Goal: Communication & Community: Answer question/provide support

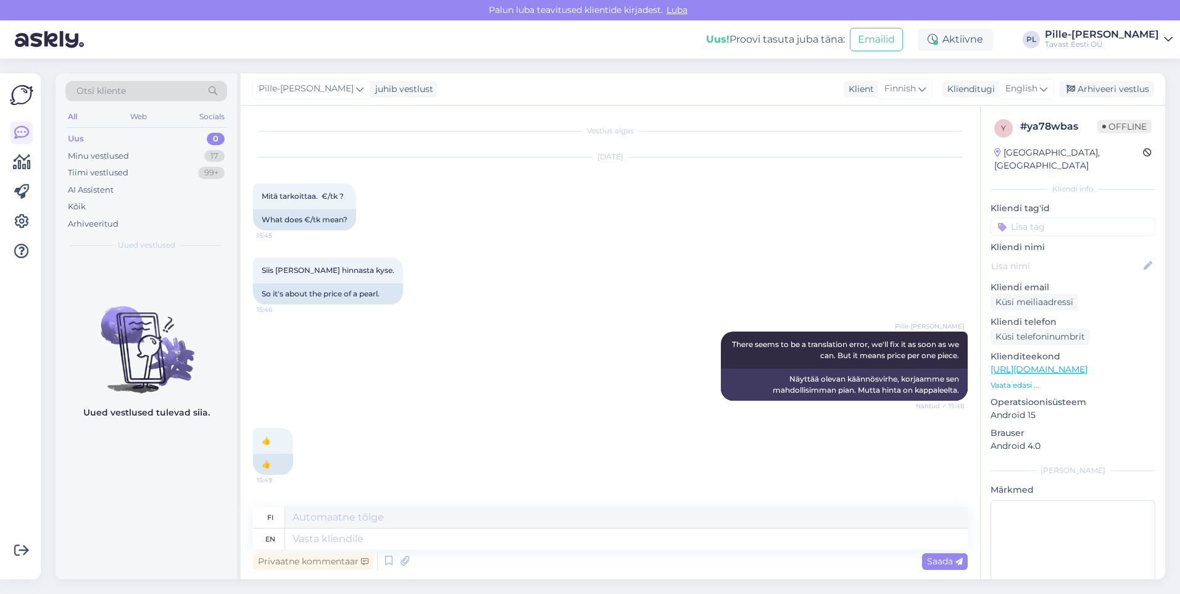
scroll to position [38, 0]
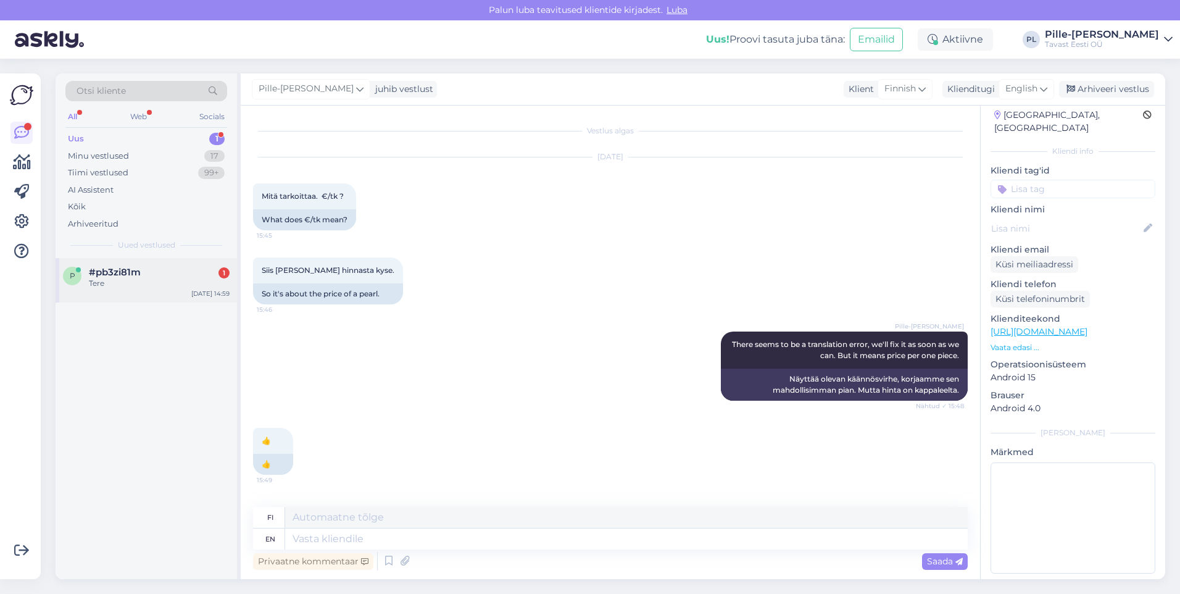
click at [197, 288] on div "Tere" at bounding box center [159, 283] width 141 height 11
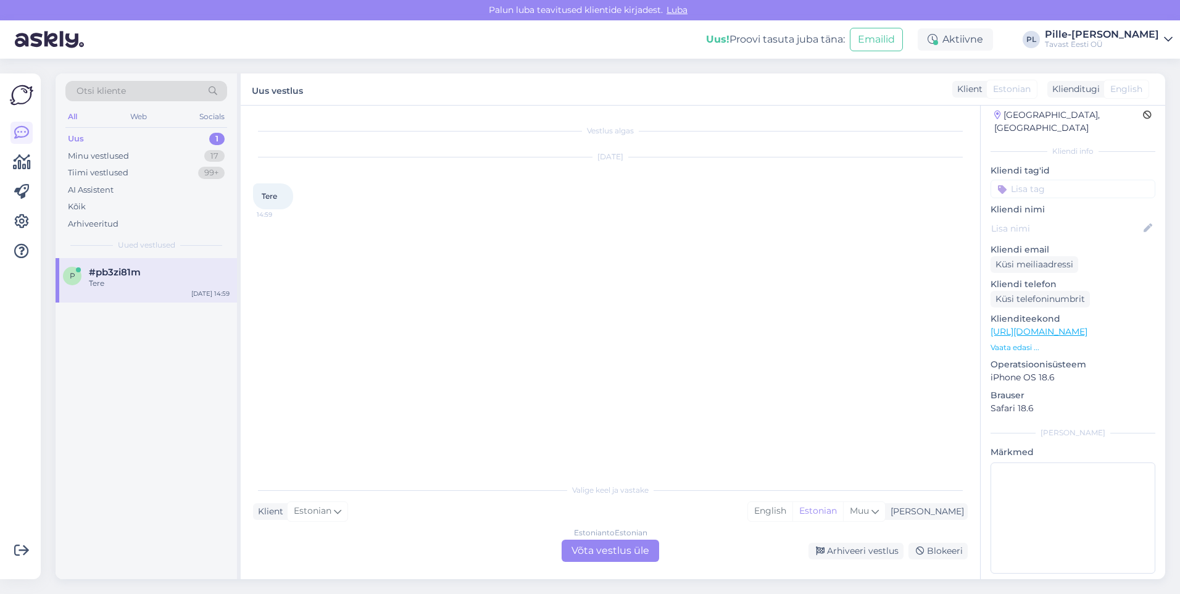
click at [625, 557] on div "Estonian to Estonian Võta vestlus üle" at bounding box center [611, 551] width 98 height 22
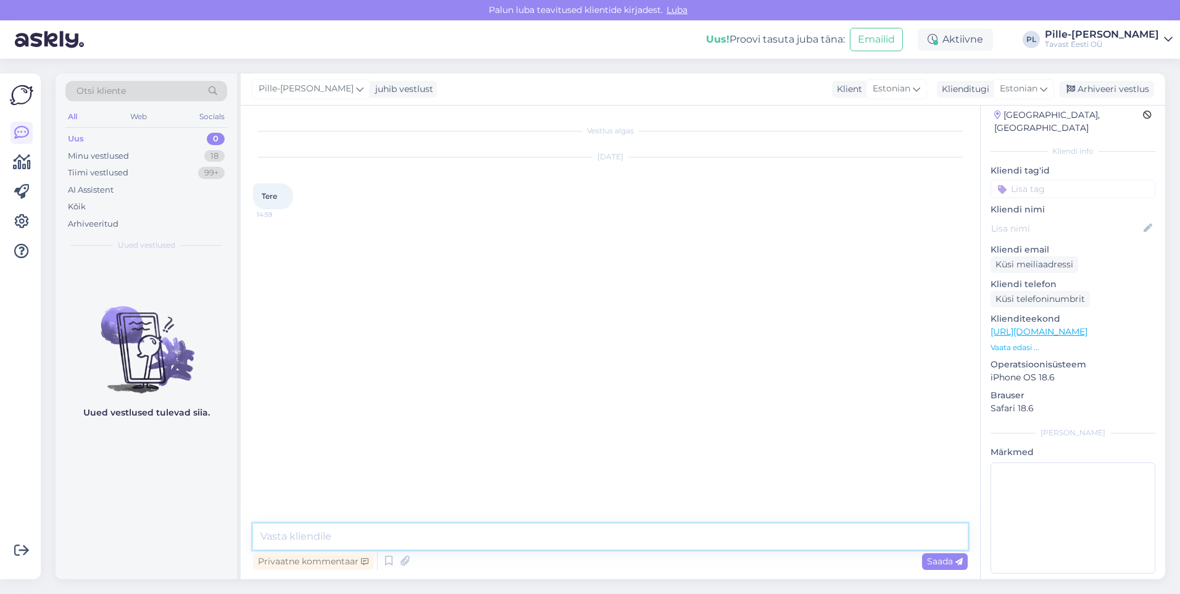
click at [604, 544] on textarea at bounding box center [610, 537] width 715 height 26
type textarea "Tere!O"
type textarea "s"
click at [436, 536] on textarea "Ostame [PERSON_NAME], kohe otsin Teile [PERSON_NAME]." at bounding box center [610, 537] width 715 height 26
click at [429, 540] on textarea "Ostame [PERSON_NAME], kohe otsin Teile [PERSON_NAME]." at bounding box center [610, 537] width 715 height 26
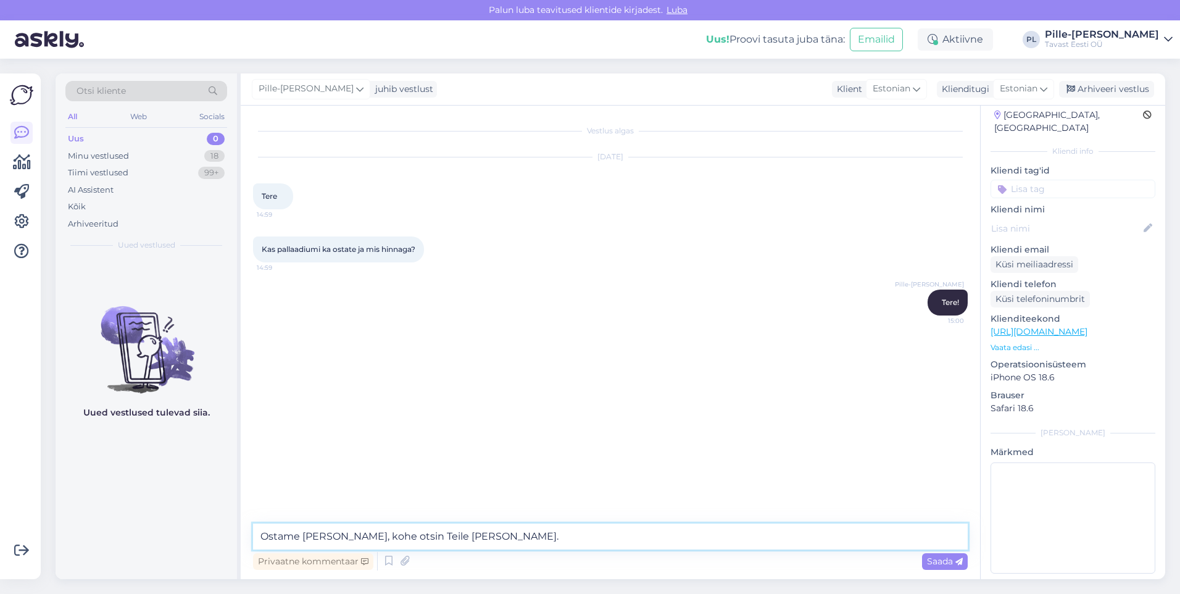
click at [433, 536] on textarea "Ostame [PERSON_NAME], kohe otsin Teile [PERSON_NAME]." at bounding box center [610, 537] width 715 height 26
type textarea "Ostame [PERSON_NAME], kohe otsin Teile hetkese hinna."
click at [954, 559] on span "Saada" at bounding box center [945, 561] width 36 height 11
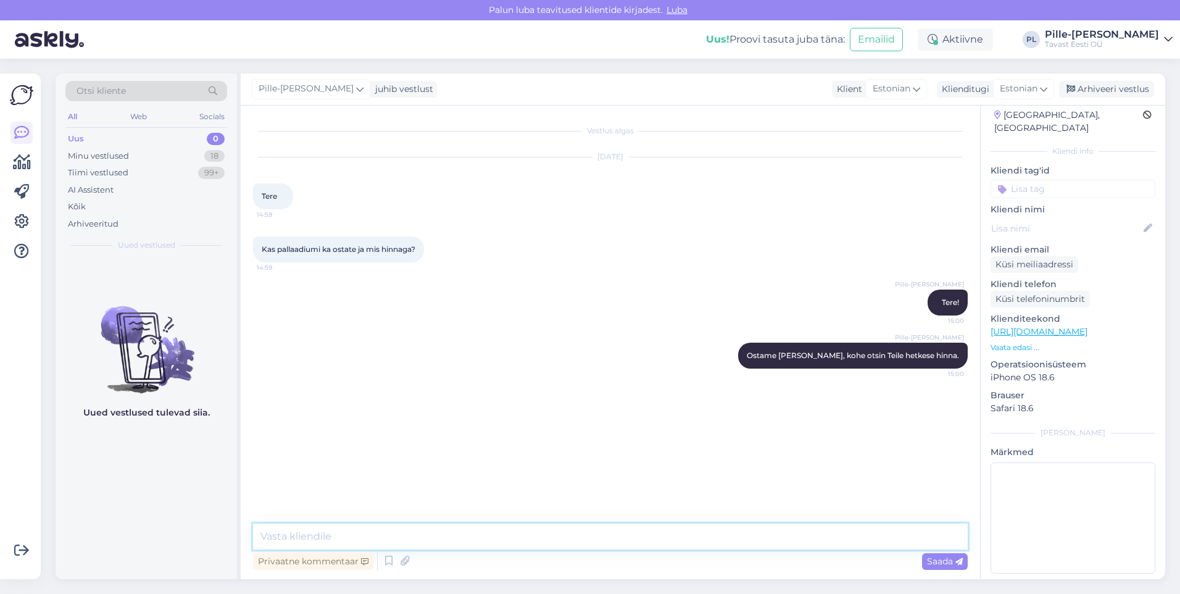
click at [705, 541] on textarea at bounding box center [610, 537] width 715 height 26
click at [525, 527] on textarea "Hetkel on kokkuostu" at bounding box center [610, 537] width 715 height 26
type textarea "Hetkel on kokkuostu hind 16,02€/g"
click at [950, 561] on span "Saada" at bounding box center [945, 561] width 36 height 11
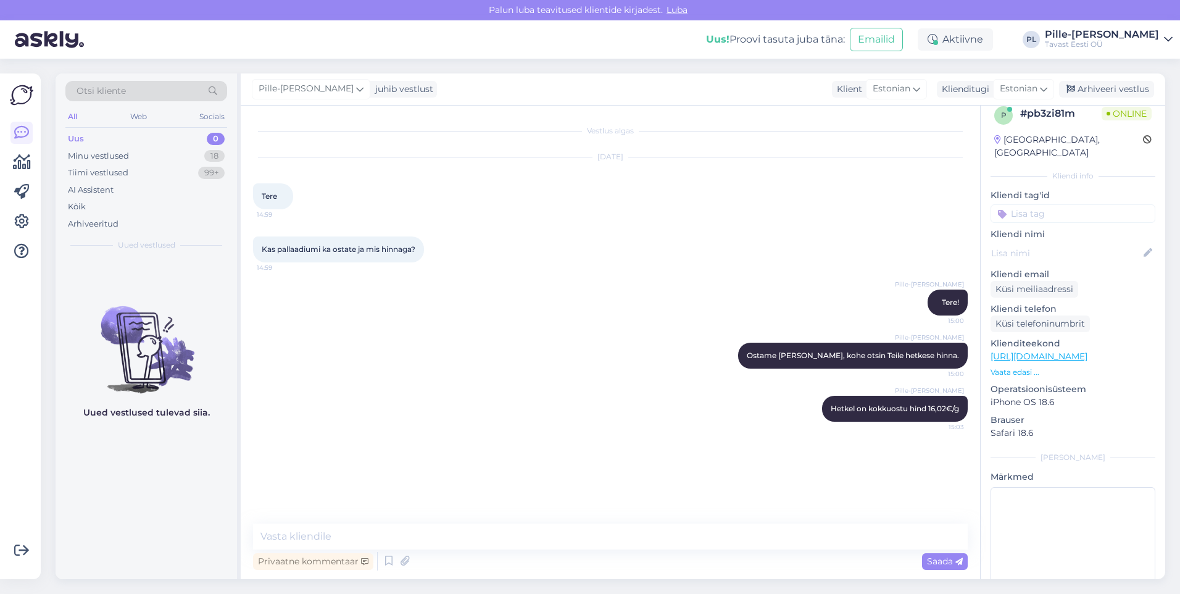
scroll to position [0, 0]
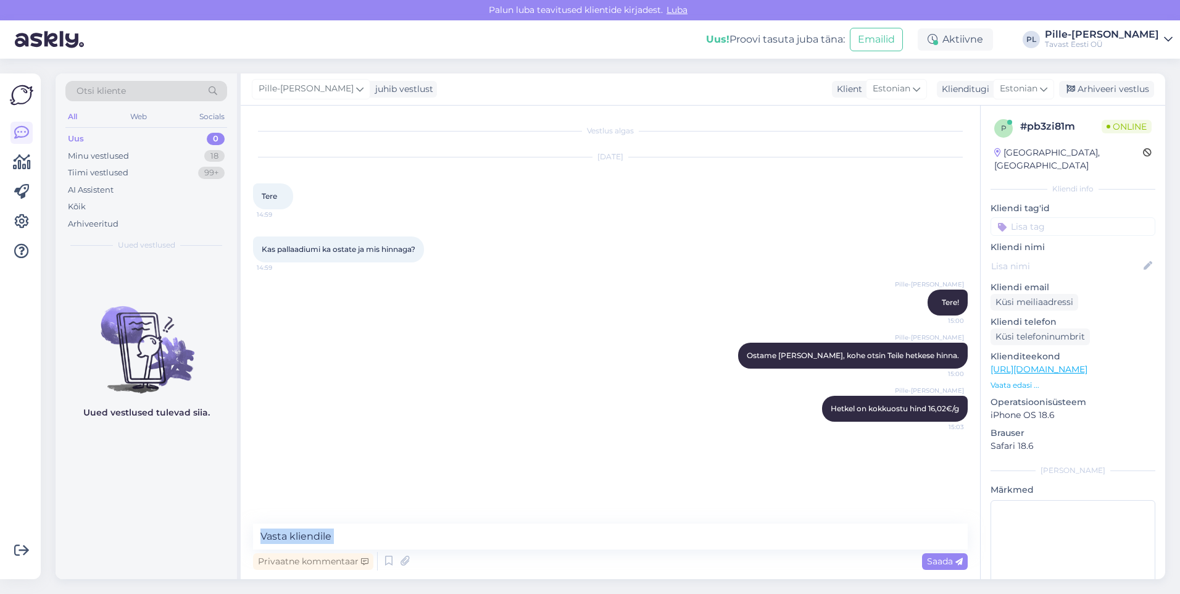
click at [671, 548] on div "Privaatne kommentaar Saada" at bounding box center [610, 548] width 715 height 49
click at [672, 540] on textarea at bounding box center [610, 537] width 715 height 26
click at [451, 536] on textarea "See on siis puhta palladiumi hind." at bounding box center [610, 537] width 715 height 26
click at [370, 531] on textarea "See on siis puhta palladiumi hind." at bounding box center [610, 537] width 715 height 26
click at [477, 532] on textarea "See on siis puhta pallaadiumi hind." at bounding box center [610, 537] width 715 height 26
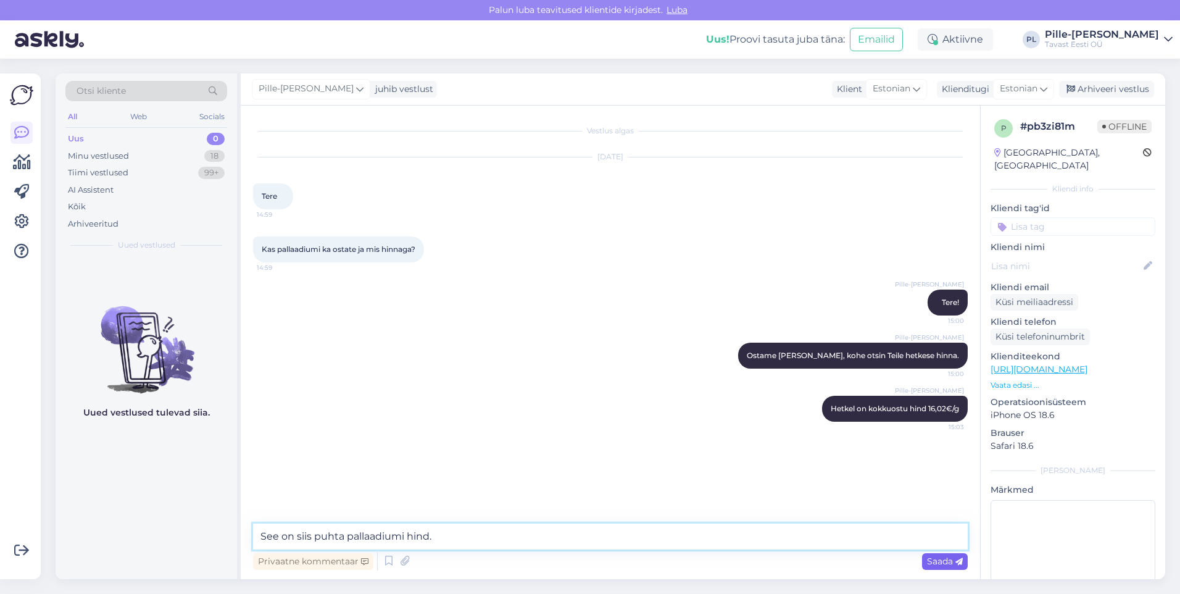
type textarea "See on siis puhta pallaadiumi hind."
click at [956, 562] on icon at bounding box center [959, 561] width 7 height 7
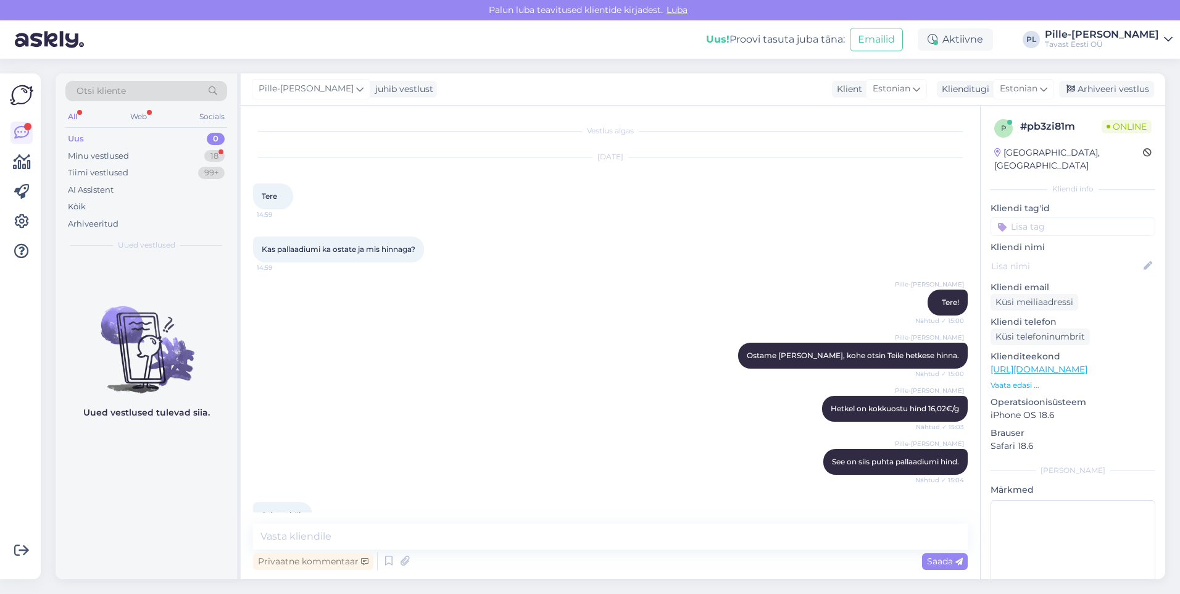
scroll to position [29, 0]
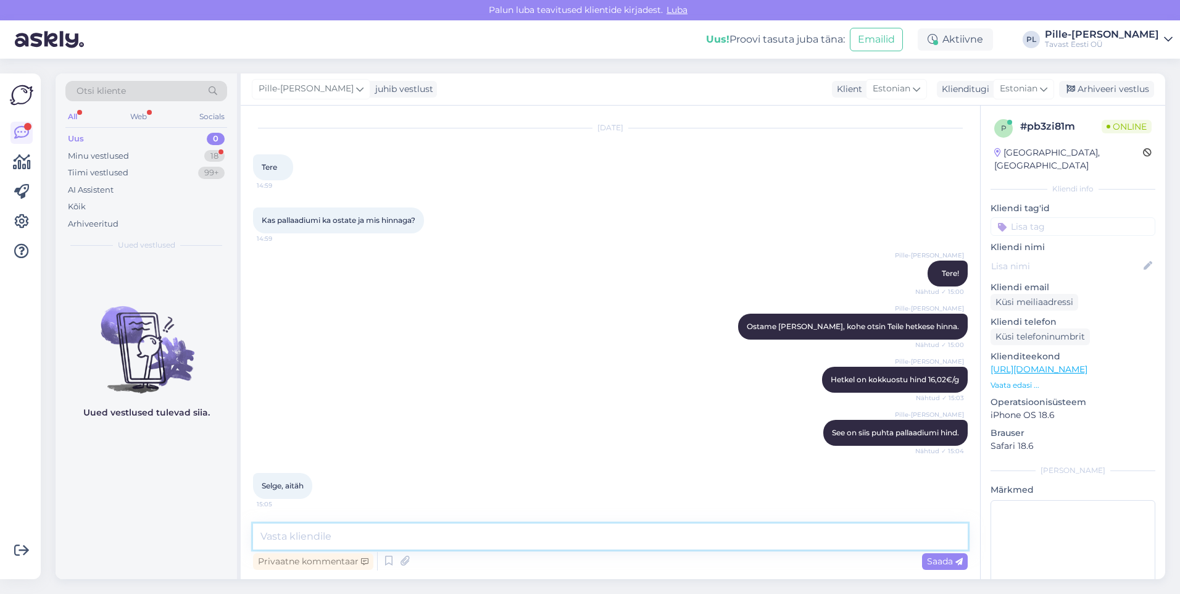
click at [427, 536] on textarea at bounding box center [610, 537] width 715 height 26
type textarea "K"
type textarea "R"
click at [533, 538] on textarea "Aitan meeleldi, kui on veel küsimusi, andke teada. Senik ilusat päeva jätku!" at bounding box center [610, 537] width 715 height 26
type textarea "Aitan meeleldi, kui on veel küsimusi, andke teada. Seniks ilusat päeva jätku!"
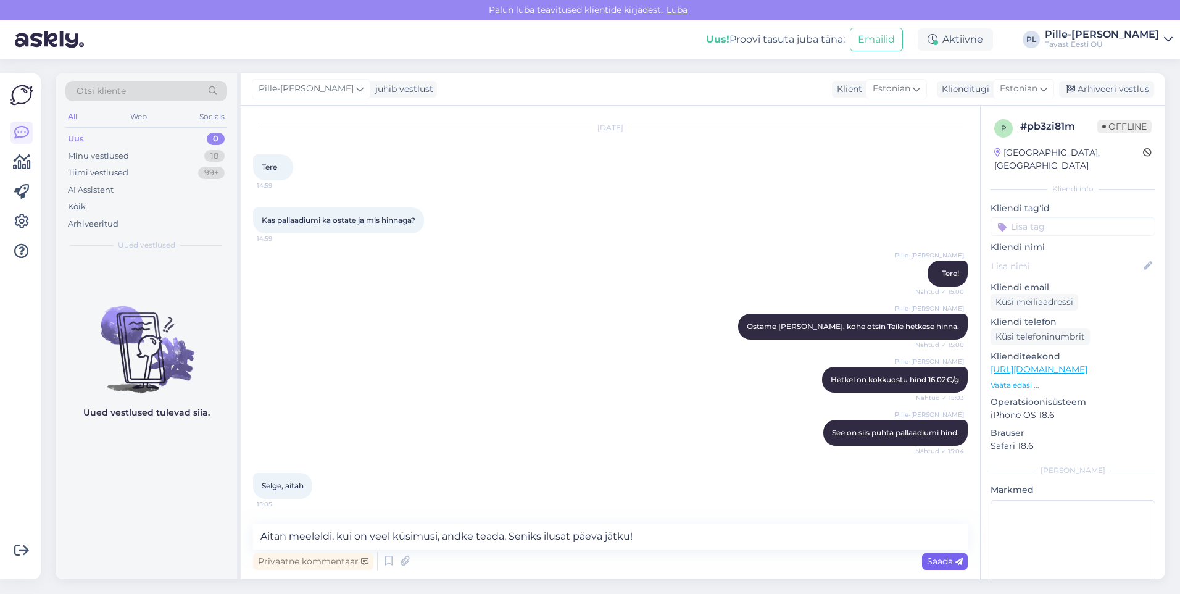
click at [943, 561] on span "Saada" at bounding box center [945, 561] width 36 height 11
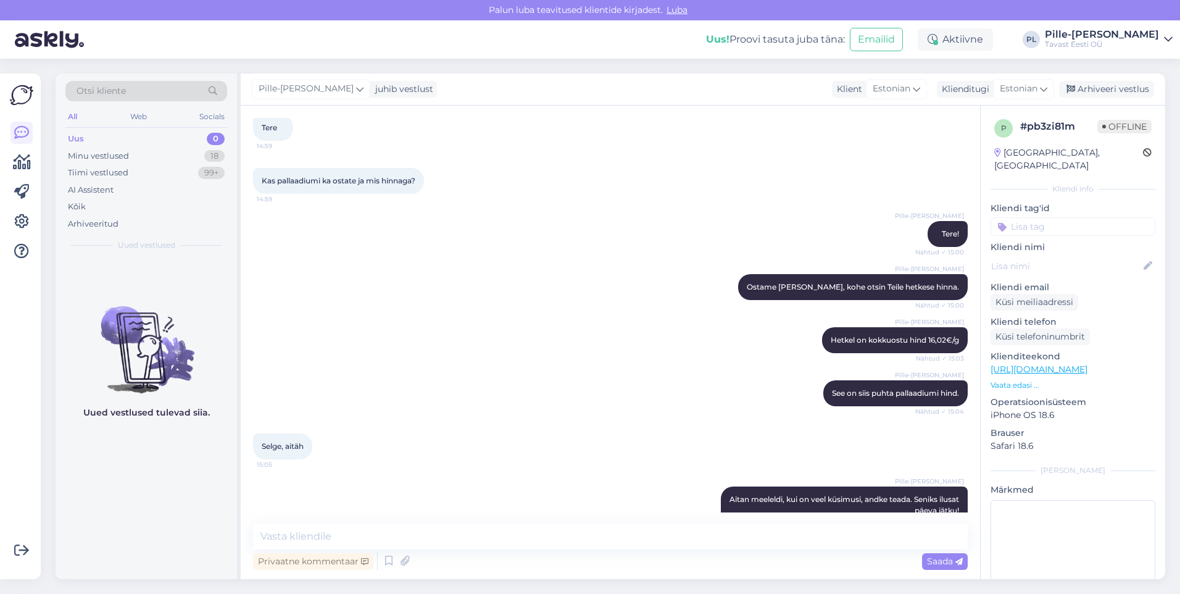
scroll to position [93, 0]
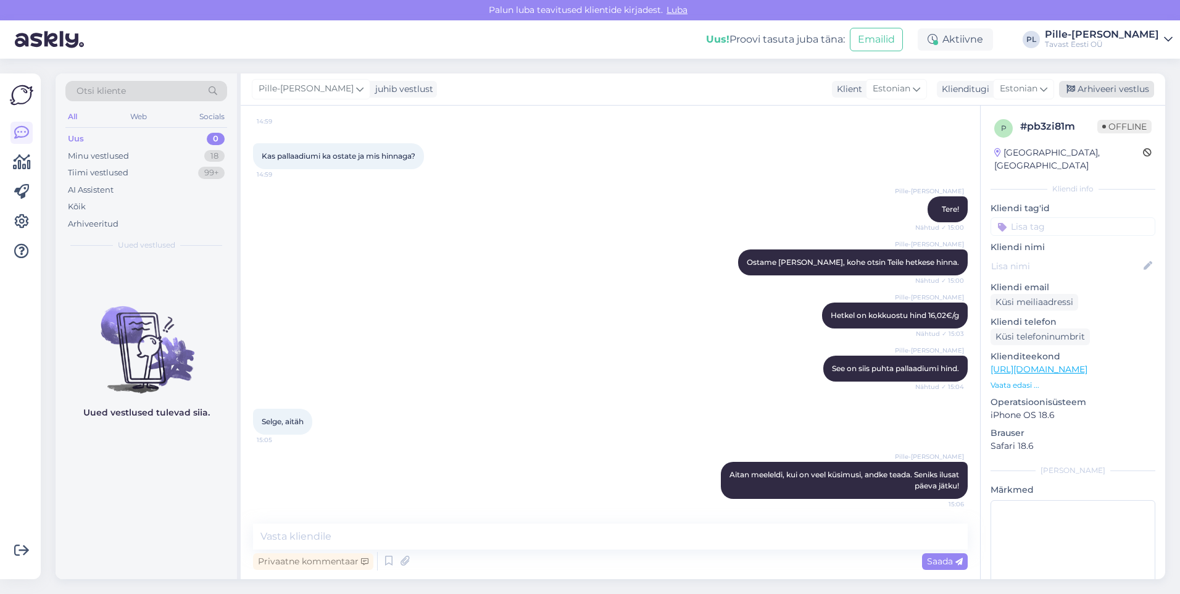
click at [1122, 86] on div "Arhiveeri vestlus" at bounding box center [1106, 89] width 95 height 17
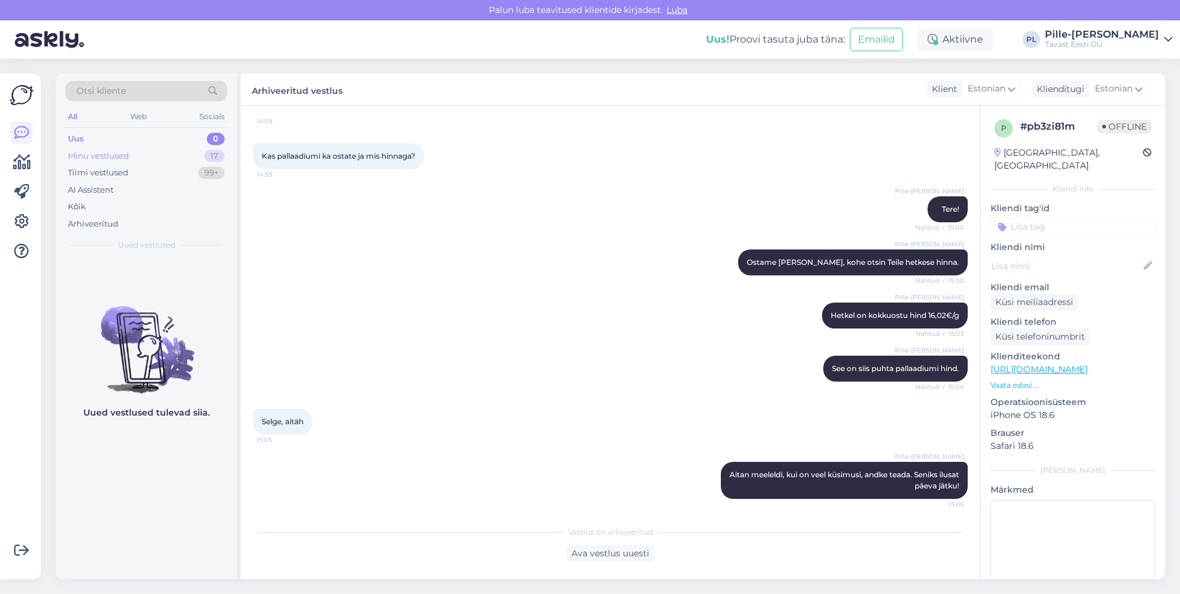
click at [167, 155] on div "Minu vestlused 17" at bounding box center [146, 156] width 162 height 17
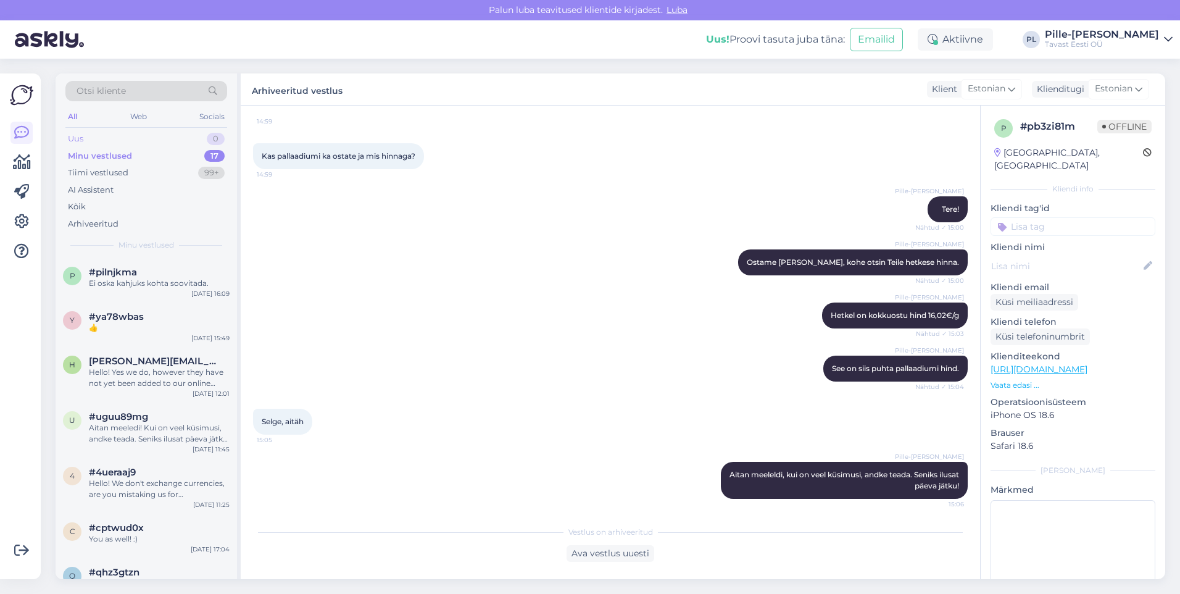
click at [162, 137] on div "Uus 0" at bounding box center [146, 138] width 162 height 17
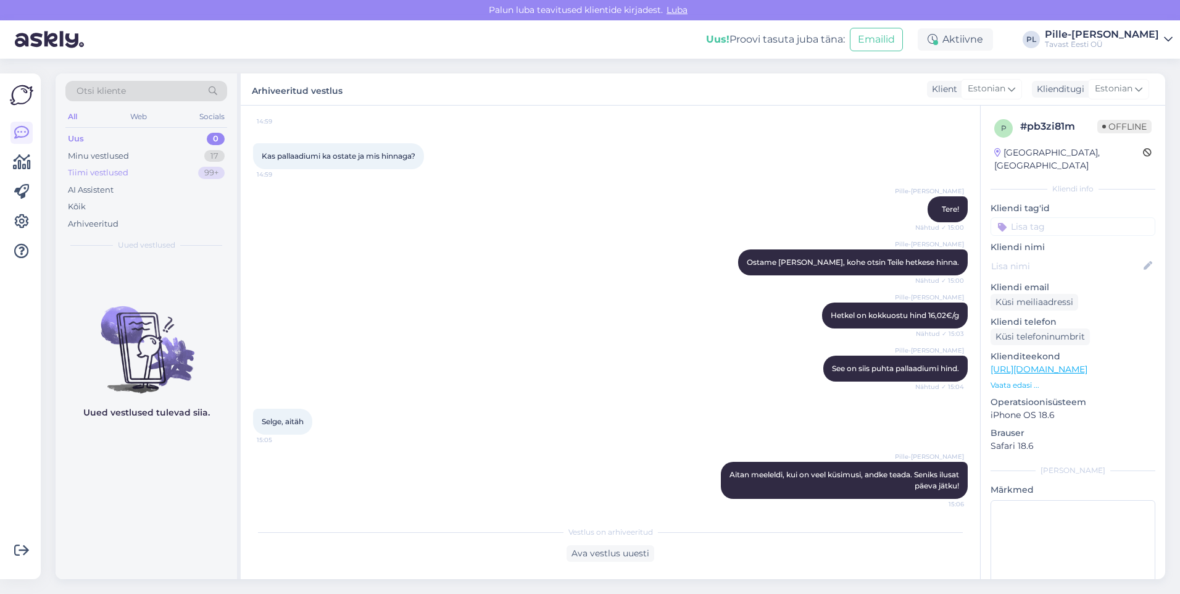
click at [161, 164] on div "Tiimi vestlused 99+" at bounding box center [146, 172] width 162 height 17
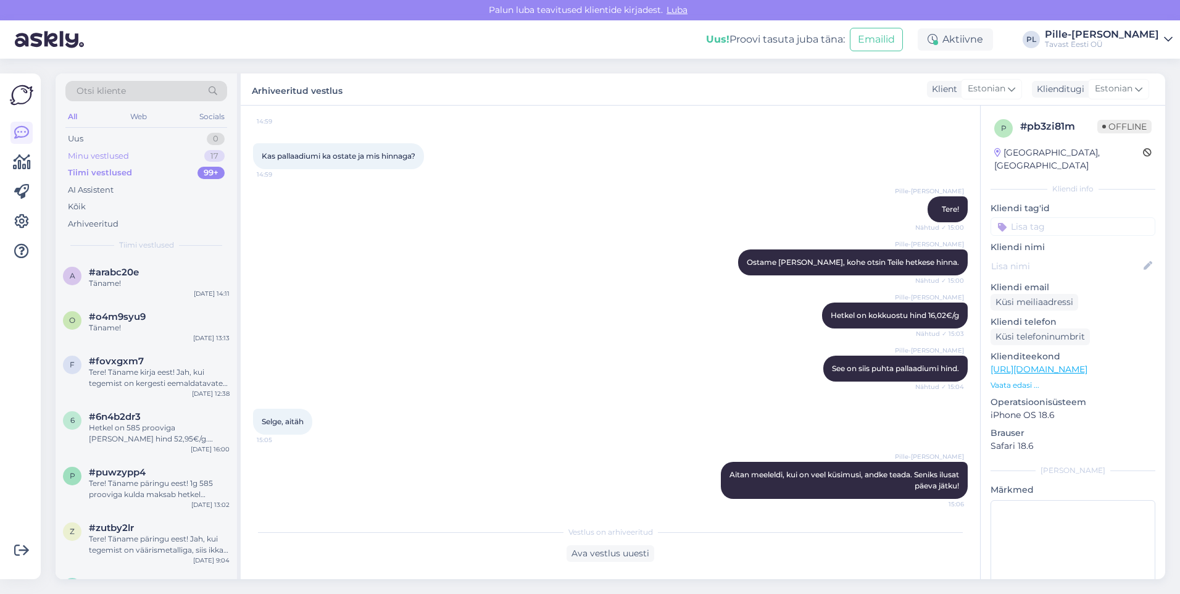
click at [156, 159] on div "Minu vestlused 17" at bounding box center [146, 156] width 162 height 17
